Goal: Task Accomplishment & Management: Manage account settings

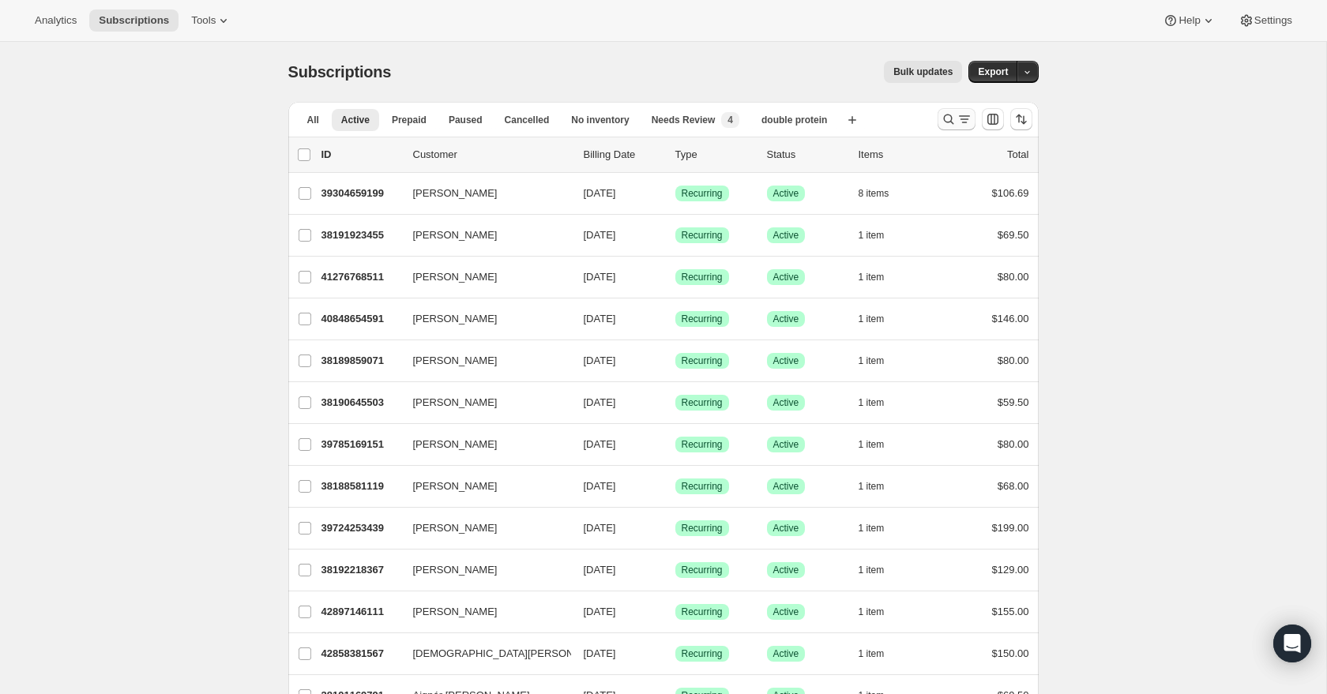
click at [950, 119] on icon "Search and filter results" at bounding box center [949, 119] width 16 height 16
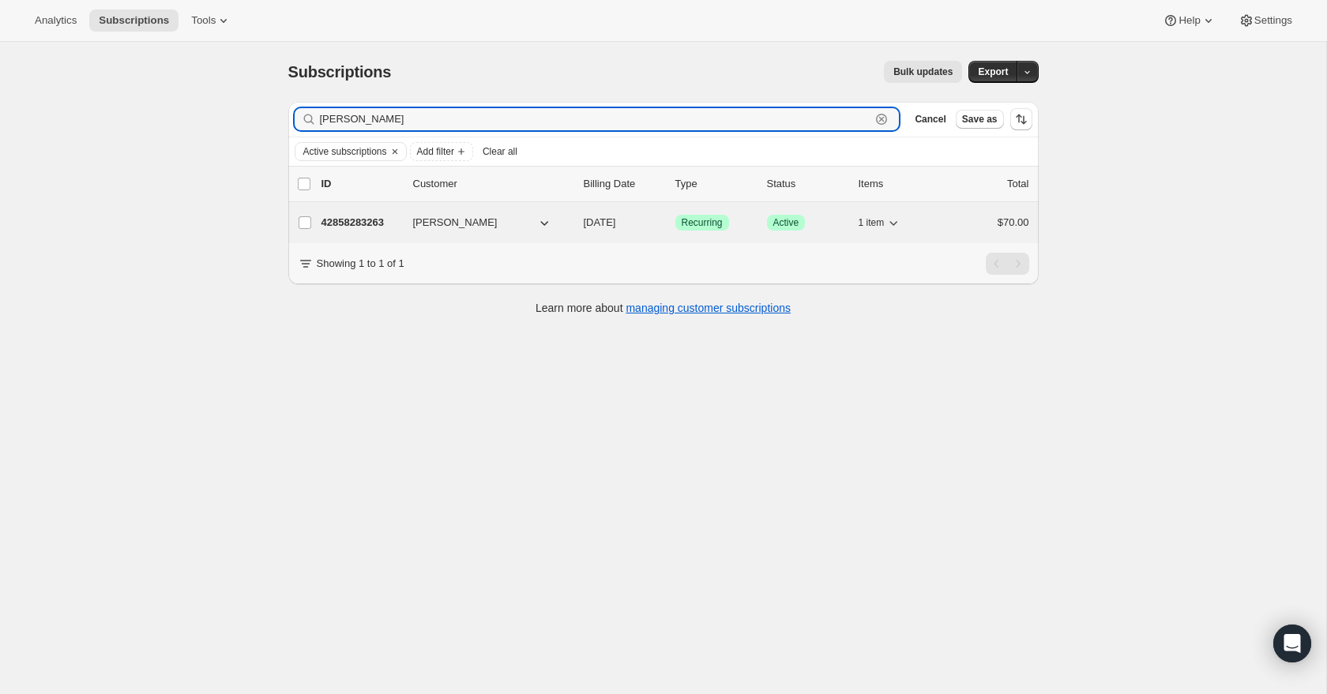
type input "[PERSON_NAME]"
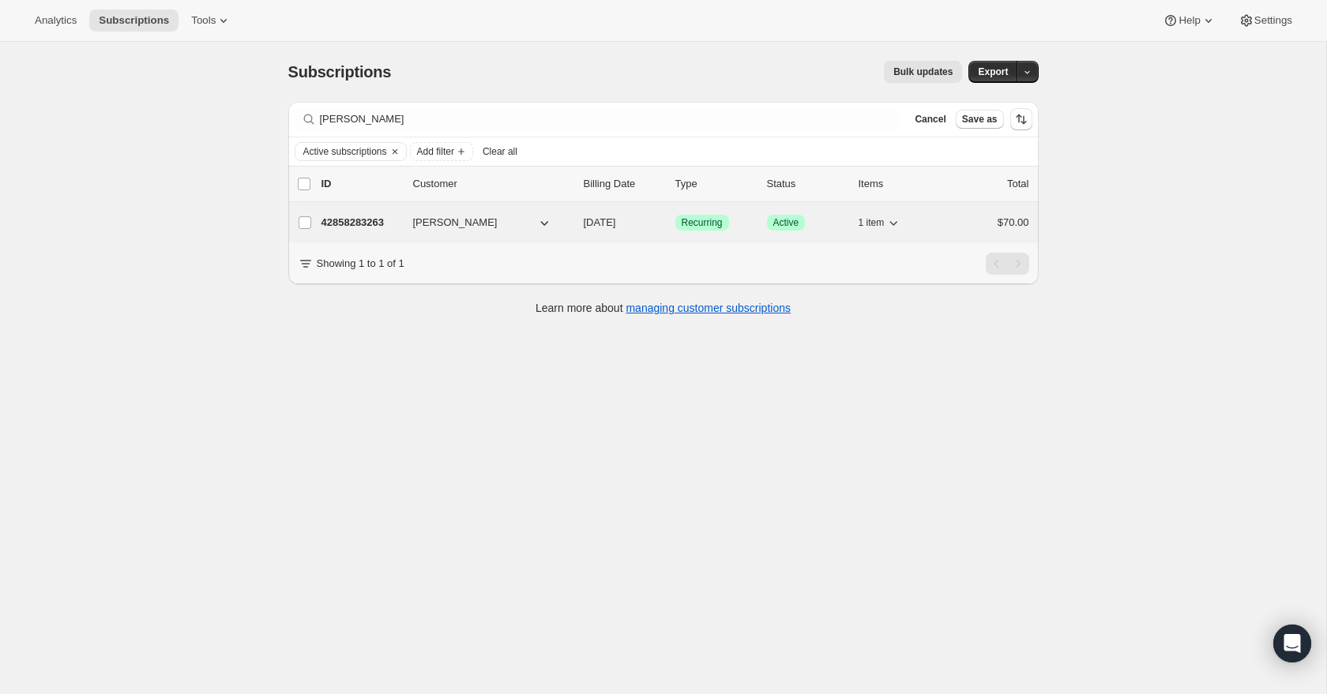
click at [361, 226] on p "42858283263" at bounding box center [360, 223] width 79 height 16
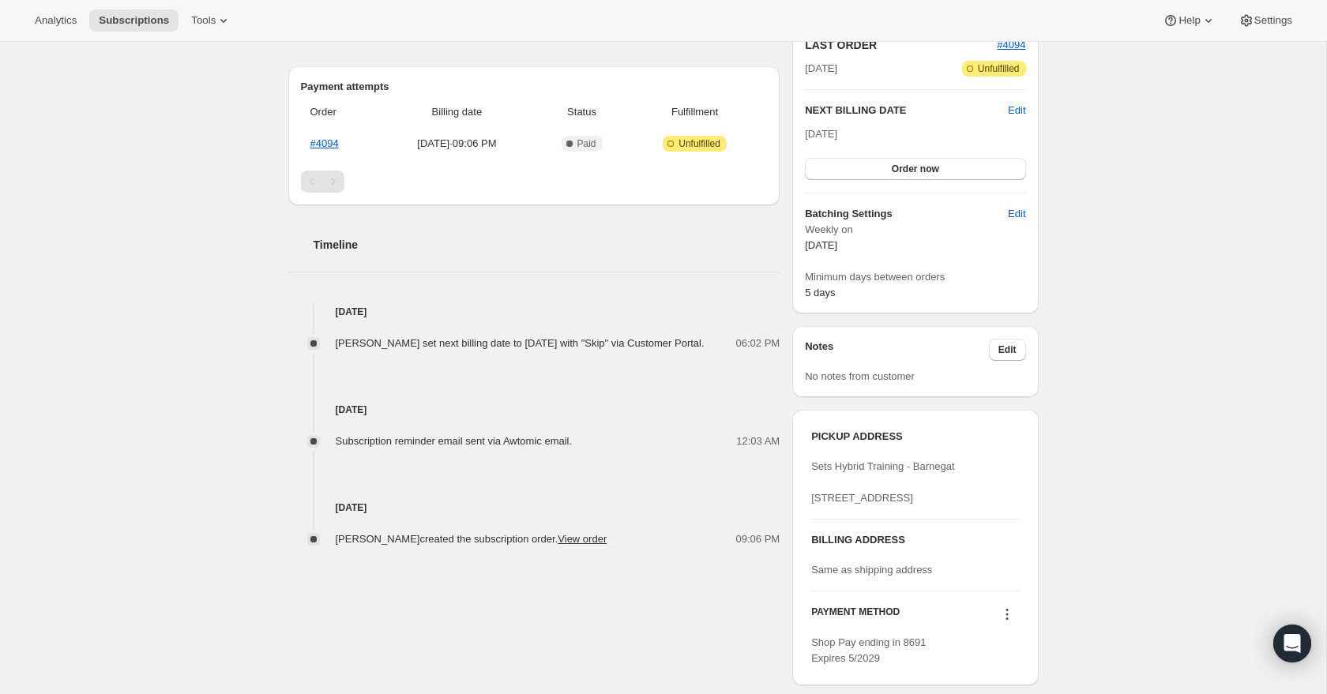
scroll to position [482, 0]
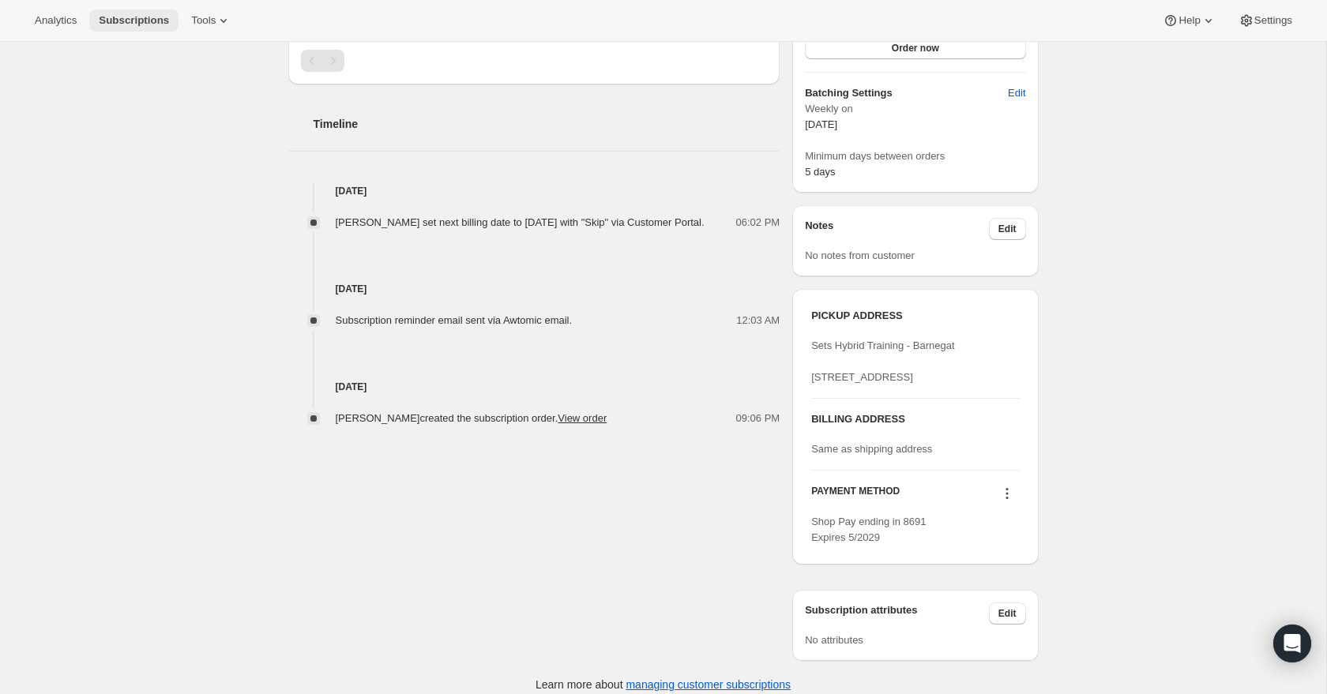
drag, startPoint x: 144, startPoint y: 15, endPoint x: 126, endPoint y: 15, distance: 17.4
click at [144, 15] on span "Subscriptions" at bounding box center [134, 20] width 70 height 13
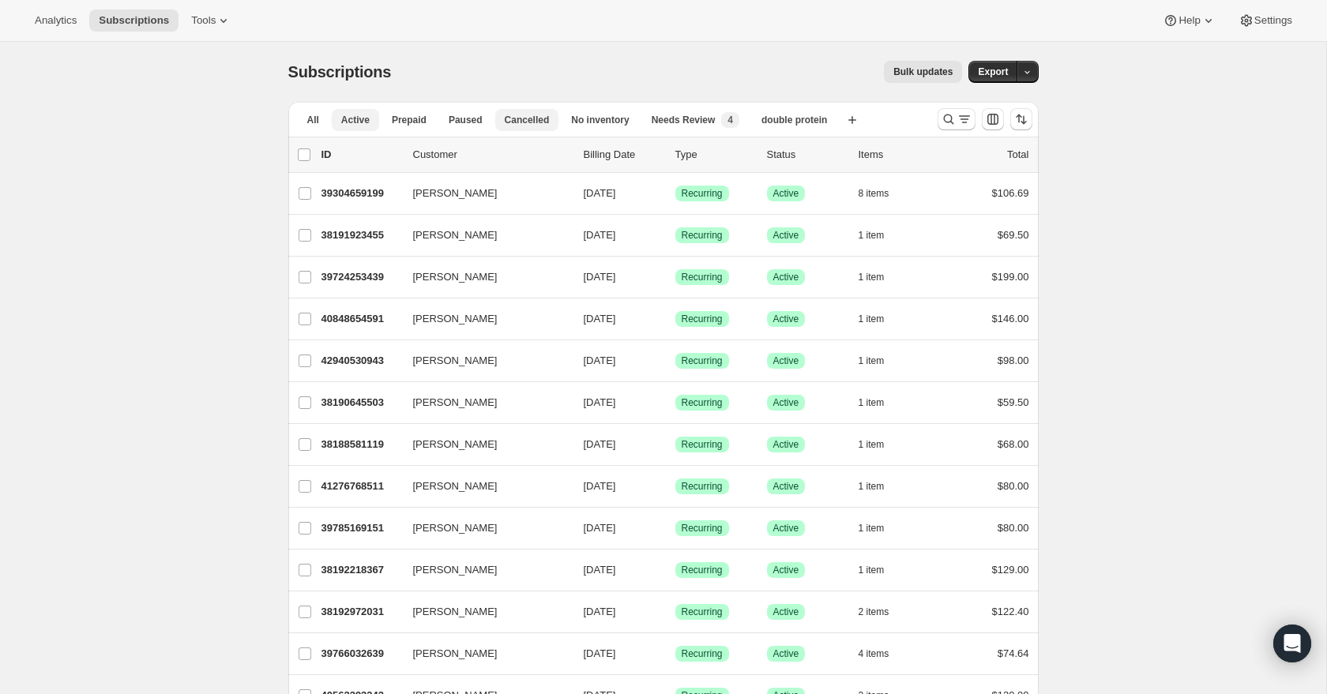
click at [545, 120] on span "Cancelled" at bounding box center [527, 120] width 45 height 13
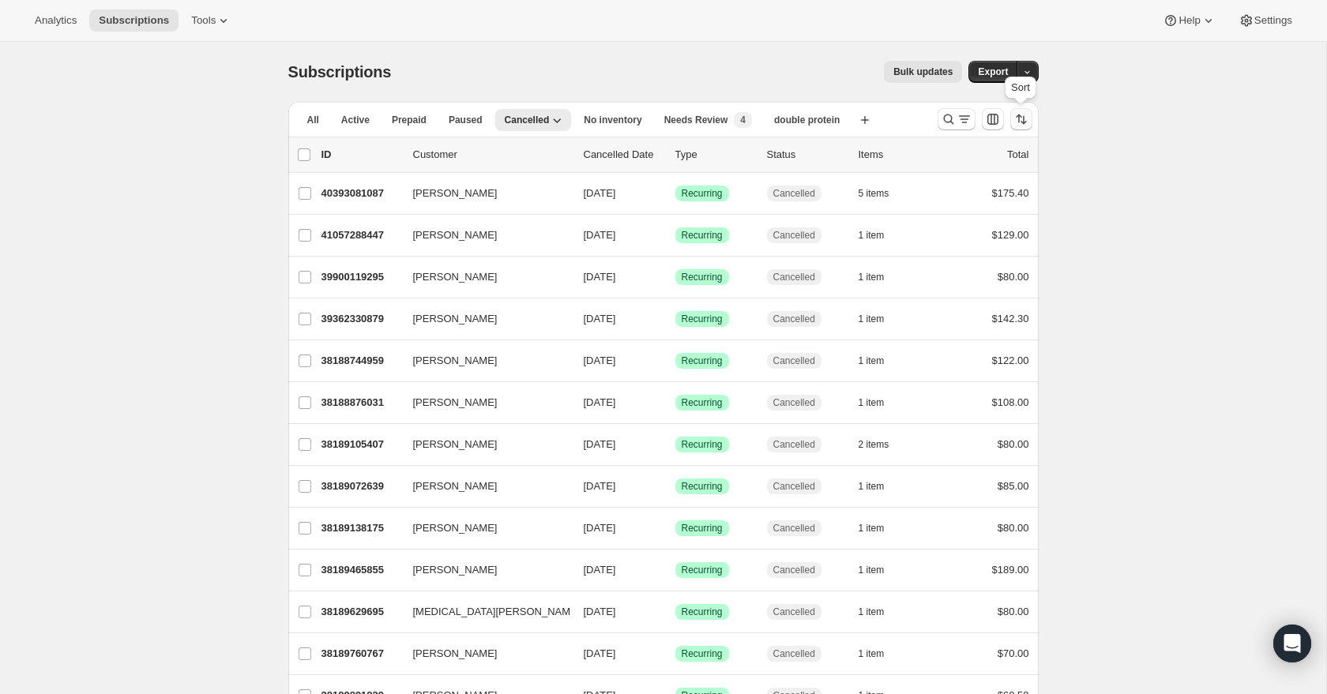
click at [1017, 126] on icon "Sort the results" at bounding box center [1021, 119] width 16 height 16
click at [986, 215] on span "Cancelled date" at bounding box center [979, 215] width 69 height 12
click at [926, 209] on input "Cancelled date" at bounding box center [926, 209] width 1 height 1
radio input "true"
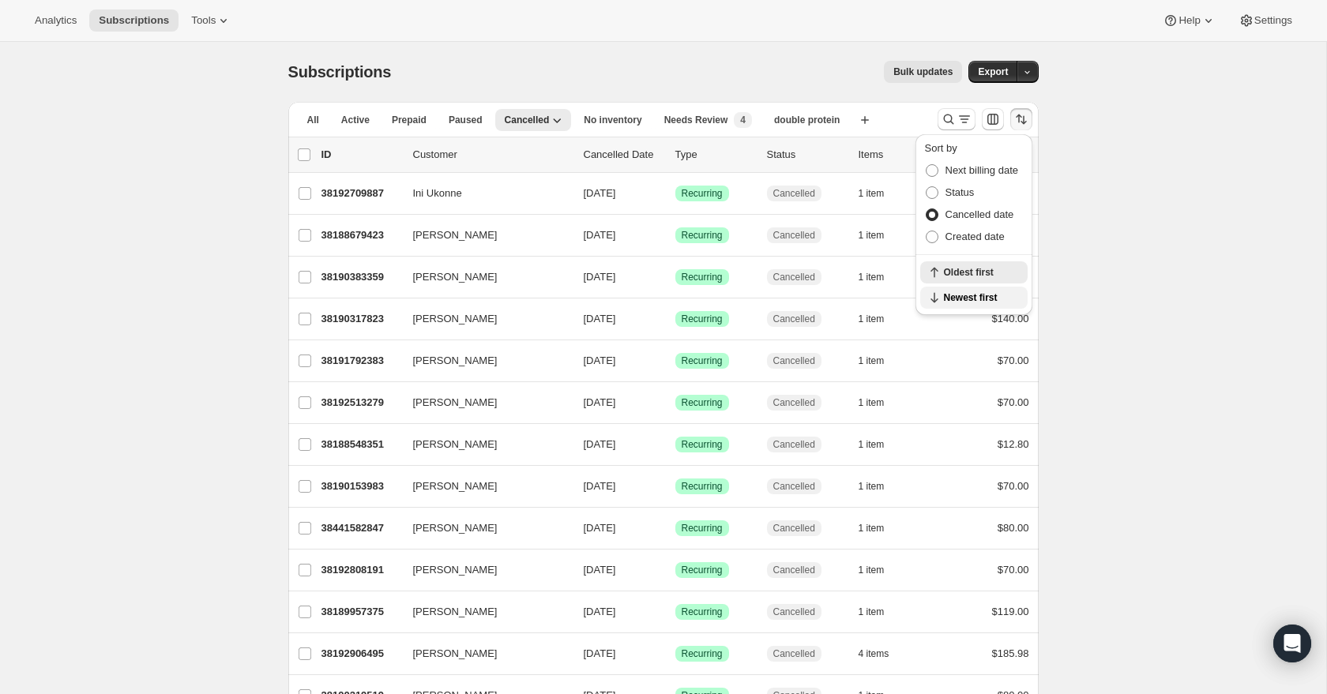
click at [983, 300] on span "Newest first" at bounding box center [981, 297] width 74 height 13
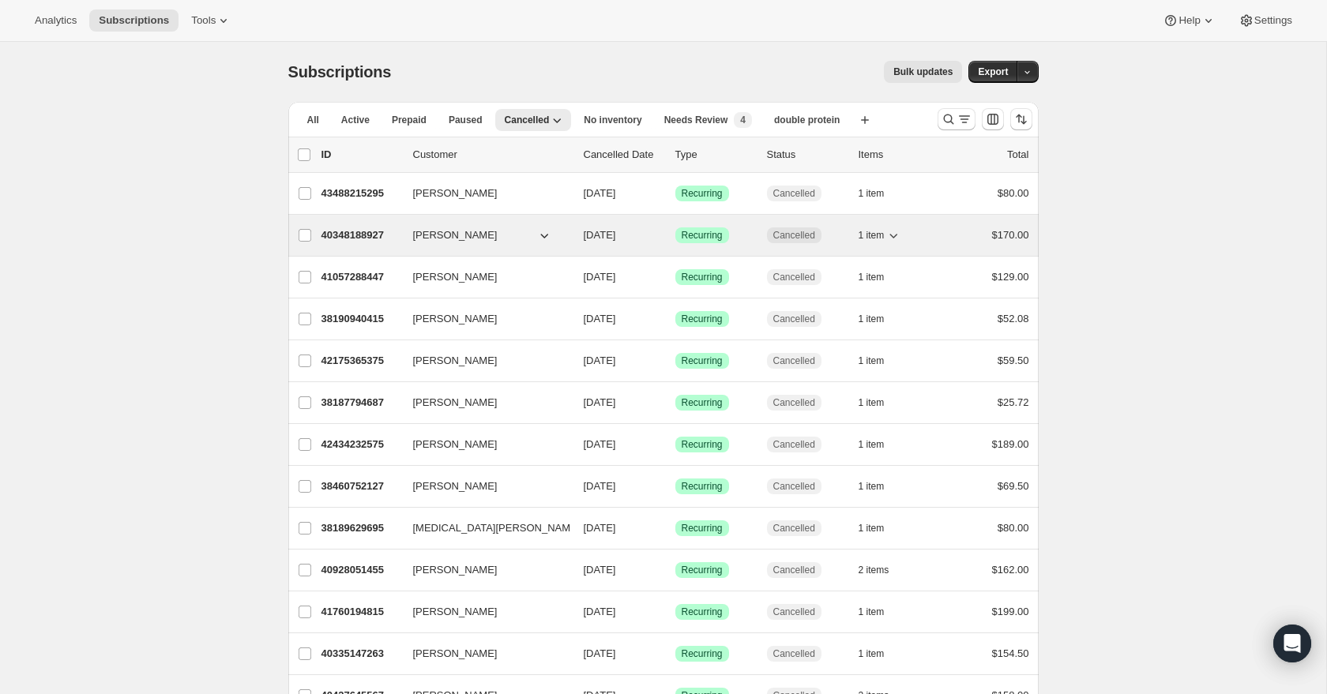
click at [895, 234] on icon "button" at bounding box center [893, 235] width 16 height 16
click at [894, 234] on icon "button" at bounding box center [893, 235] width 16 height 16
click at [364, 234] on p "40348188927" at bounding box center [360, 235] width 79 height 16
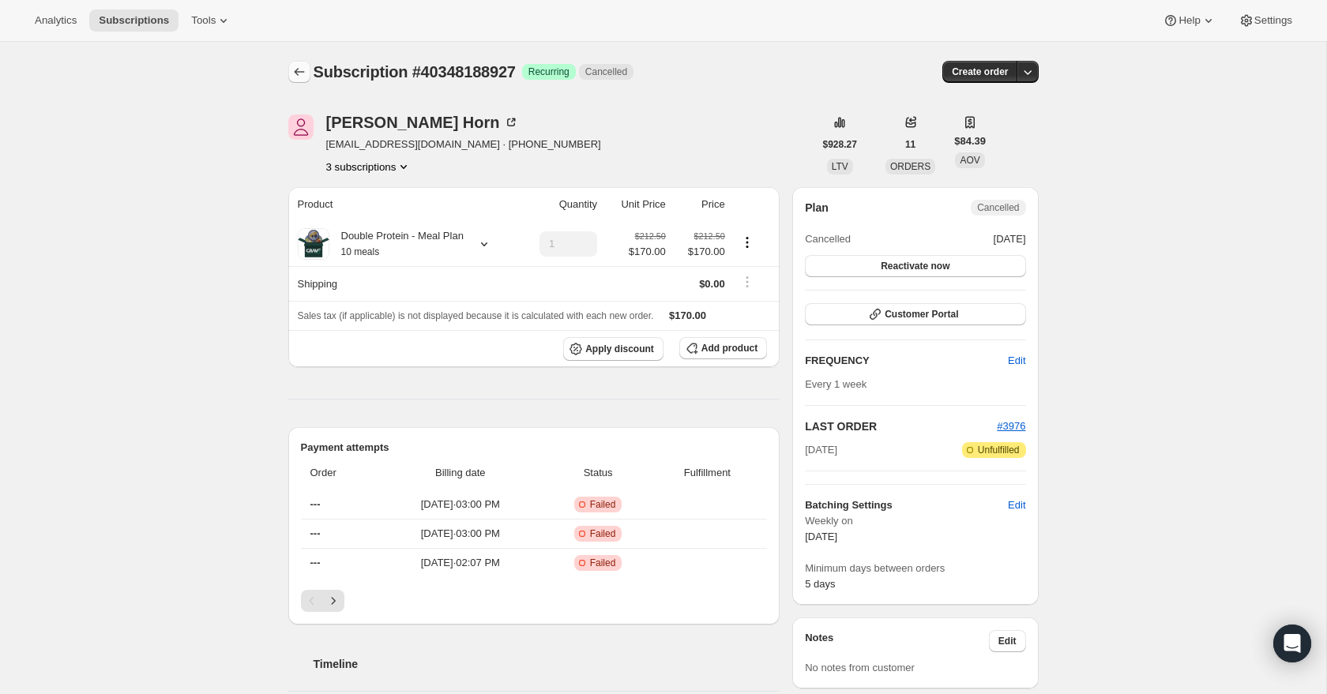
click at [304, 73] on icon "Subscriptions" at bounding box center [299, 72] width 16 height 16
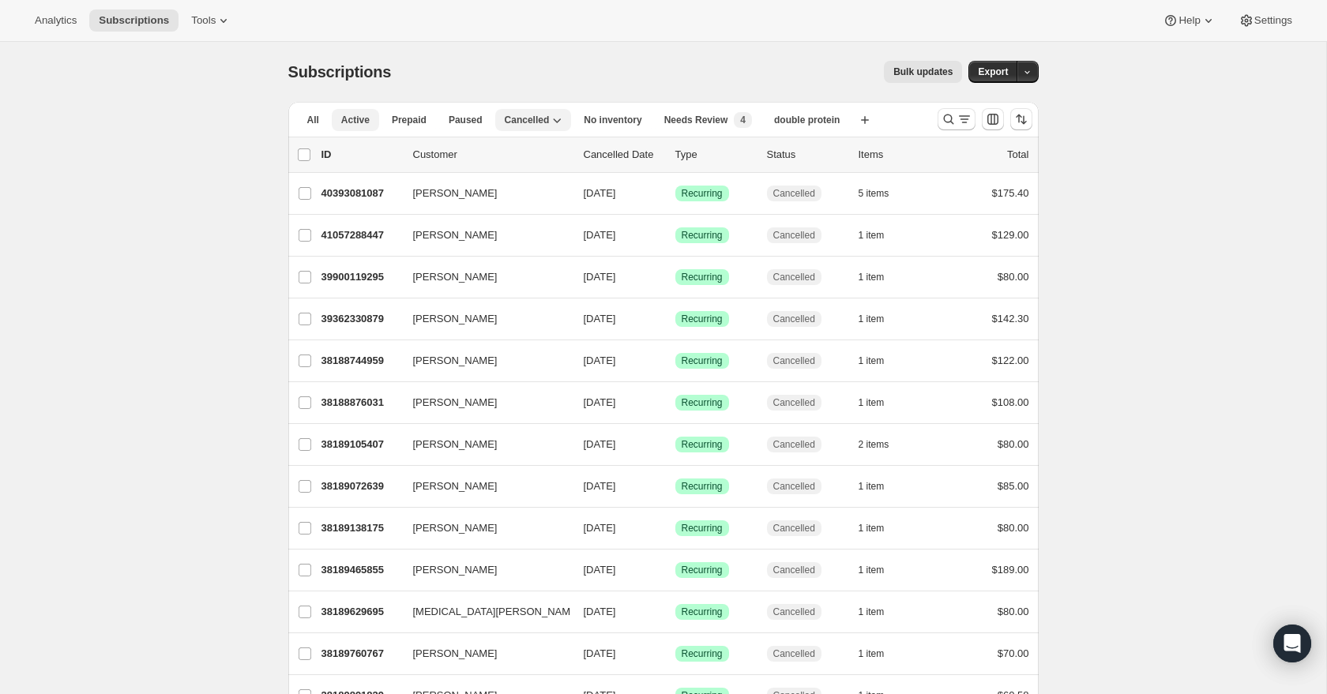
click at [338, 119] on button "Active" at bounding box center [355, 120] width 47 height 22
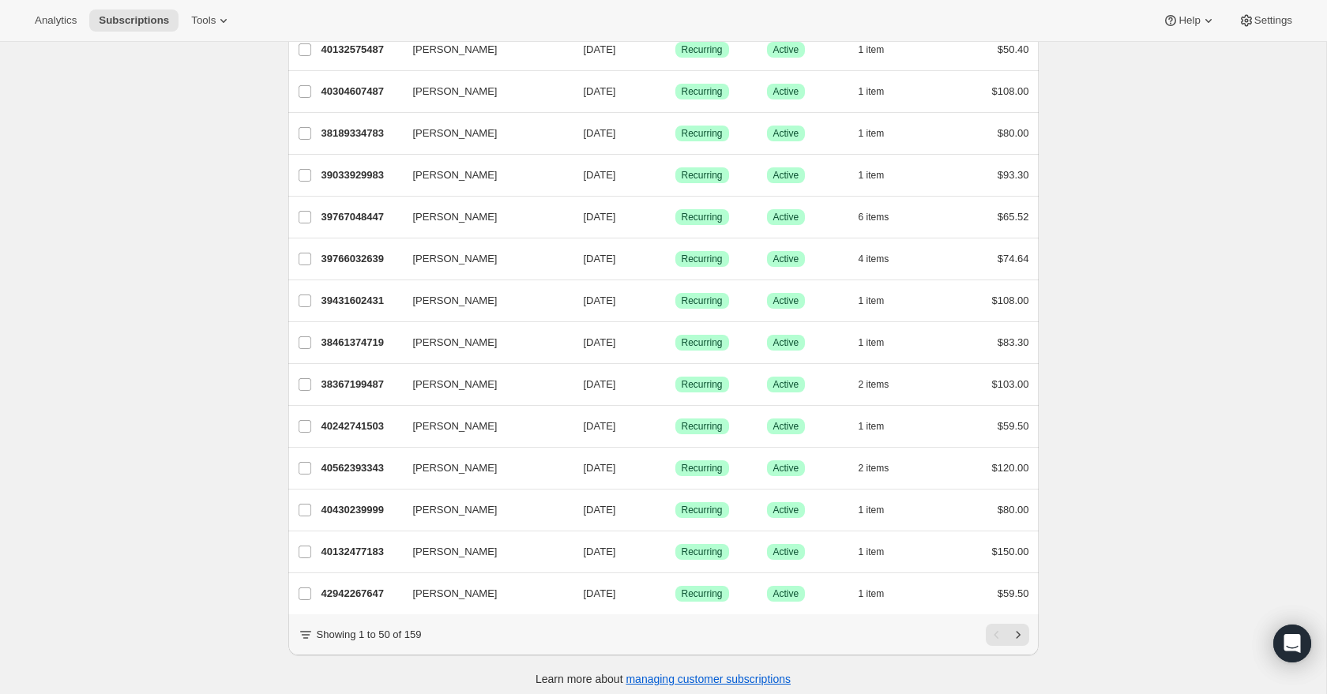
scroll to position [1645, 0]
